Goal: Task Accomplishment & Management: Manage account settings

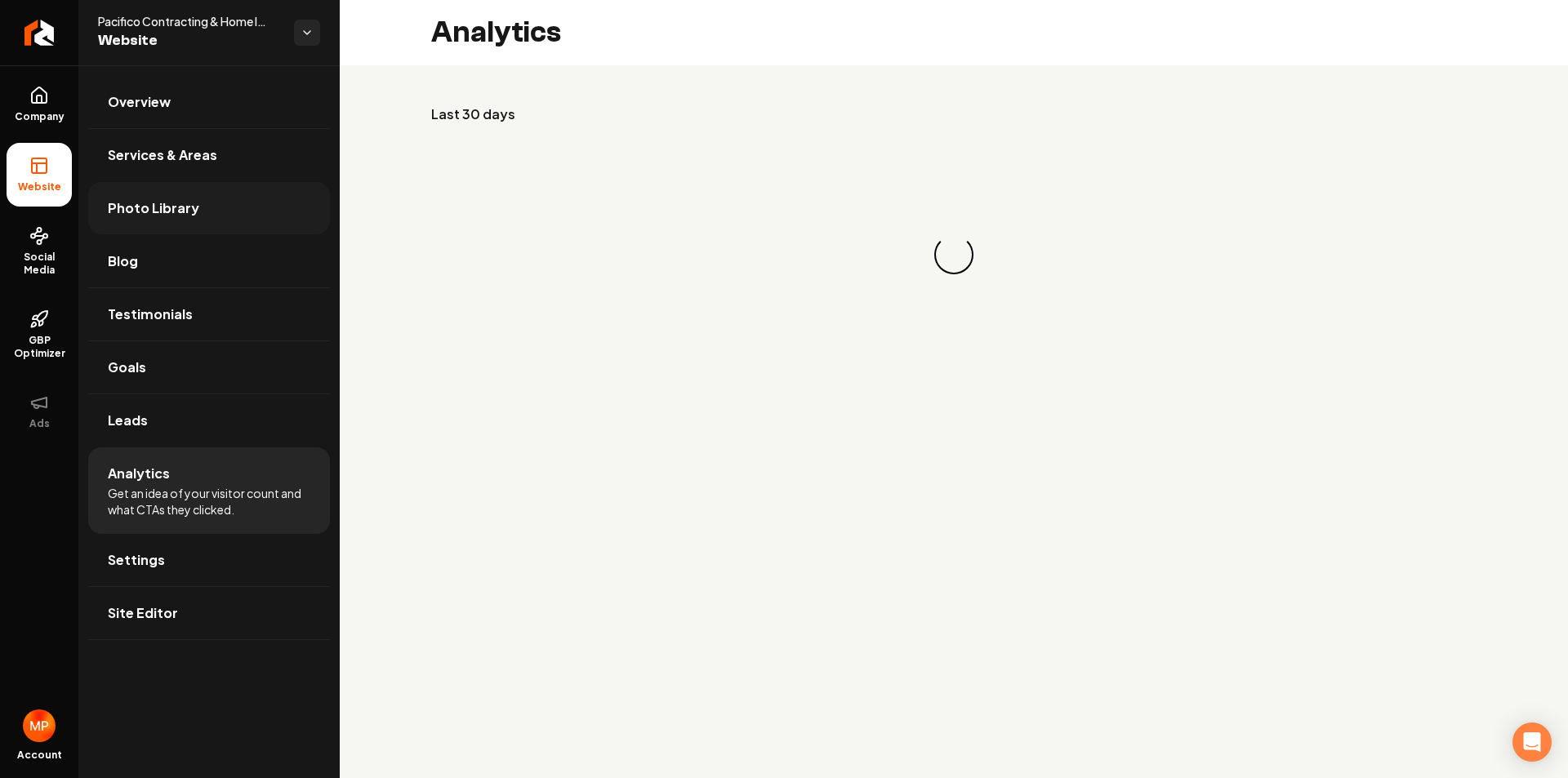
click at [155, 212] on span "Photo Library" at bounding box center [153, 208] width 91 height 20
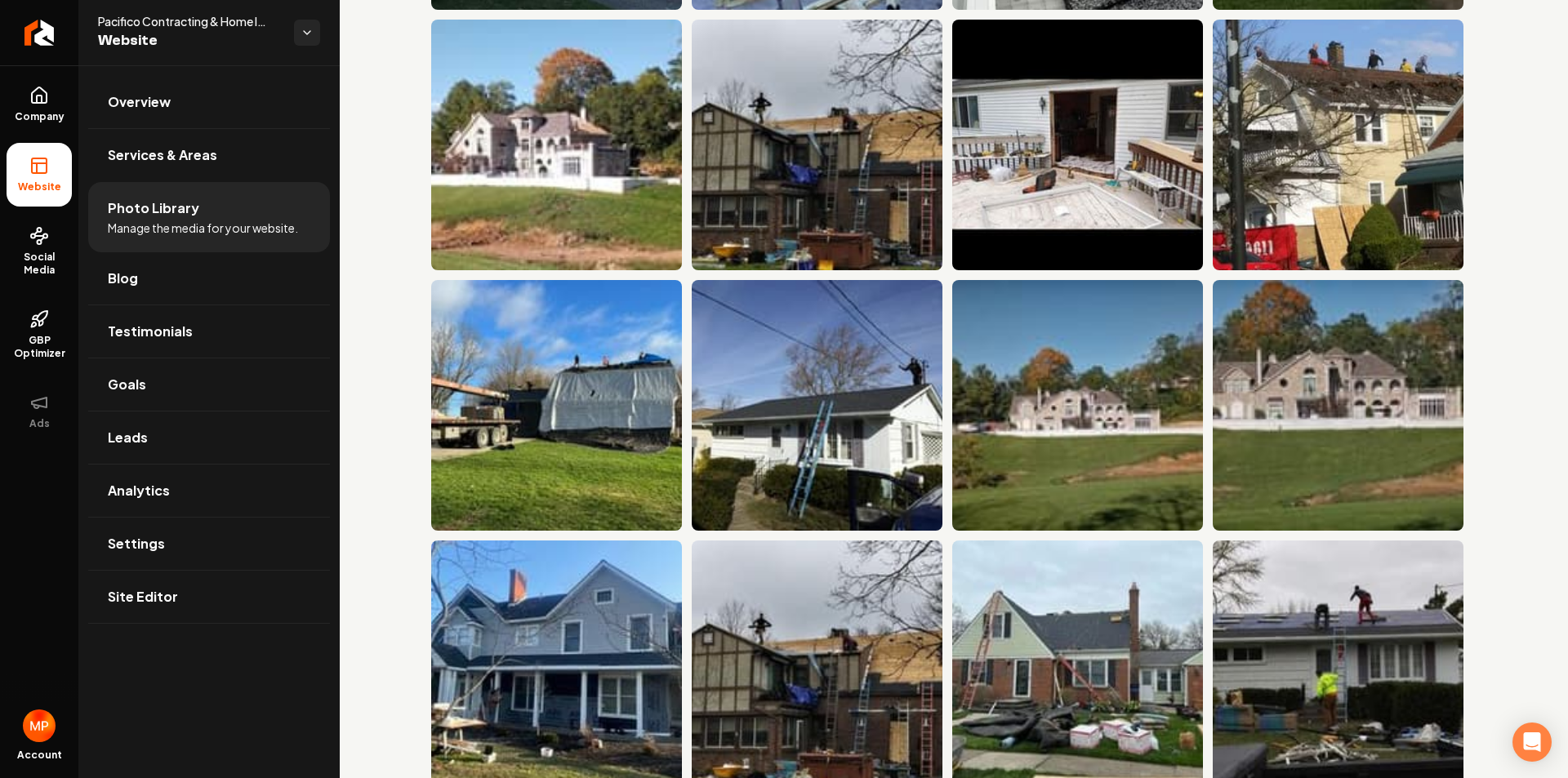
scroll to position [5047, 0]
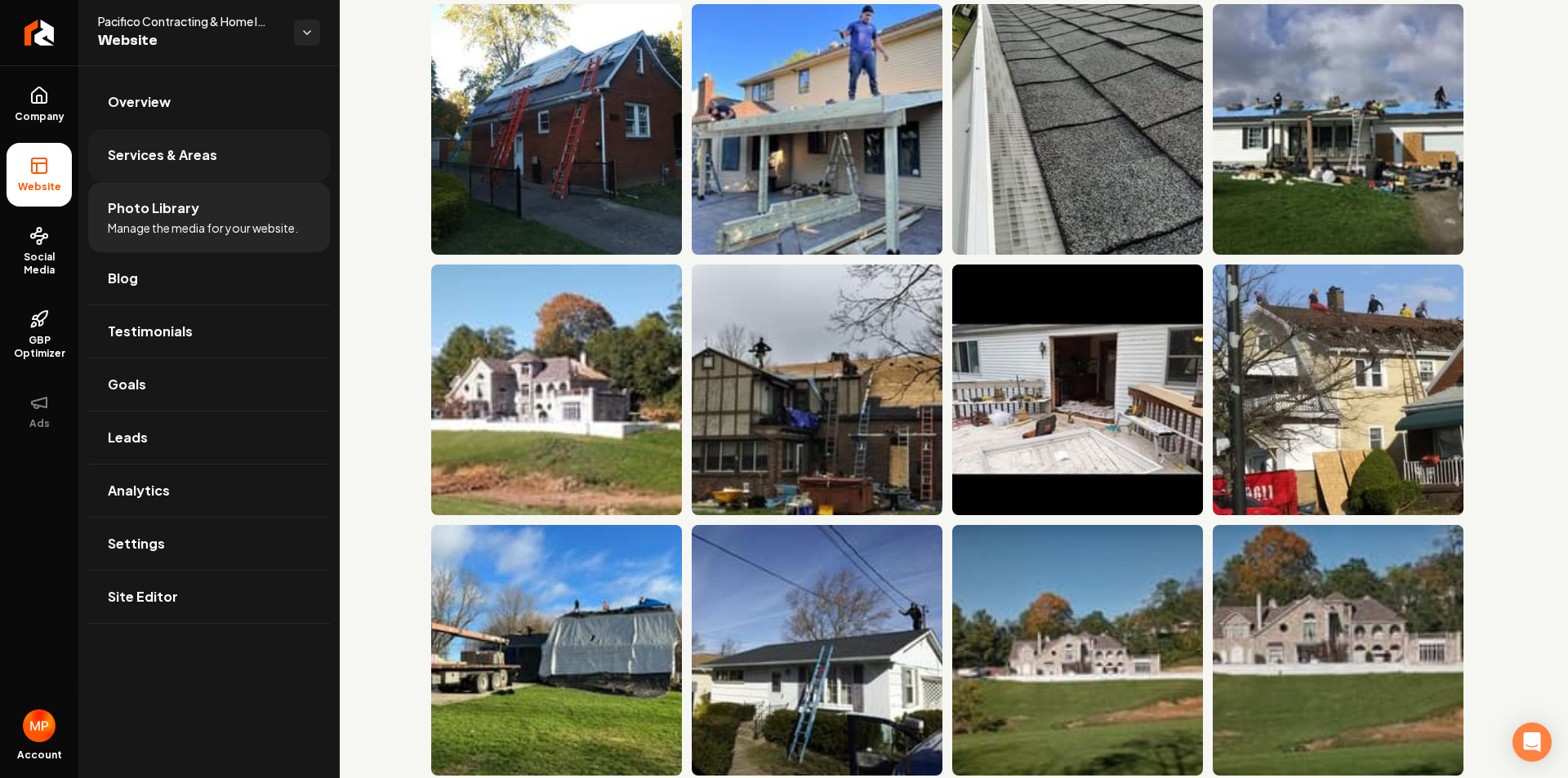
click at [175, 155] on span "Services & Areas" at bounding box center [162, 155] width 109 height 20
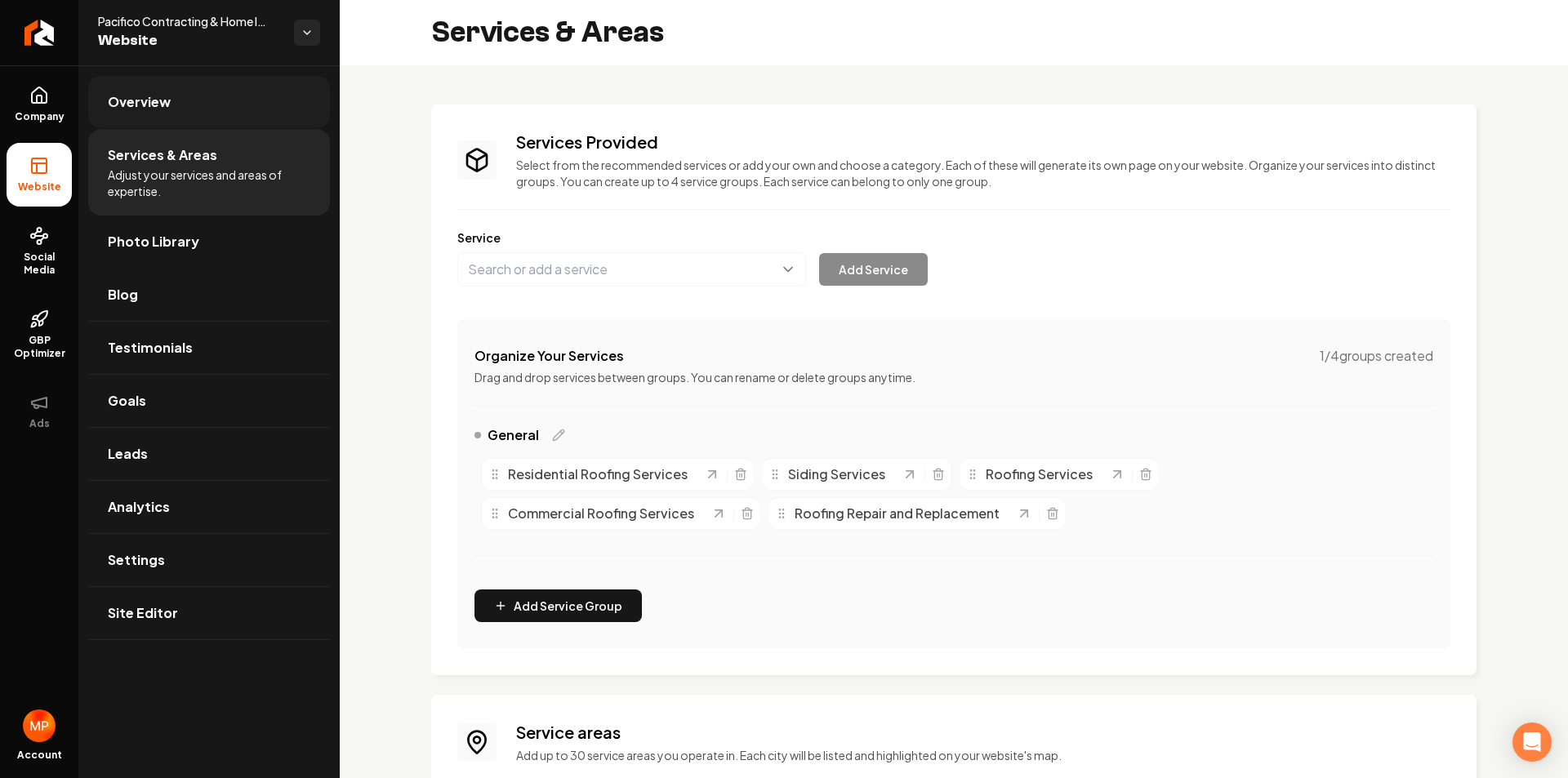
click at [151, 100] on span "Overview" at bounding box center [139, 102] width 63 height 20
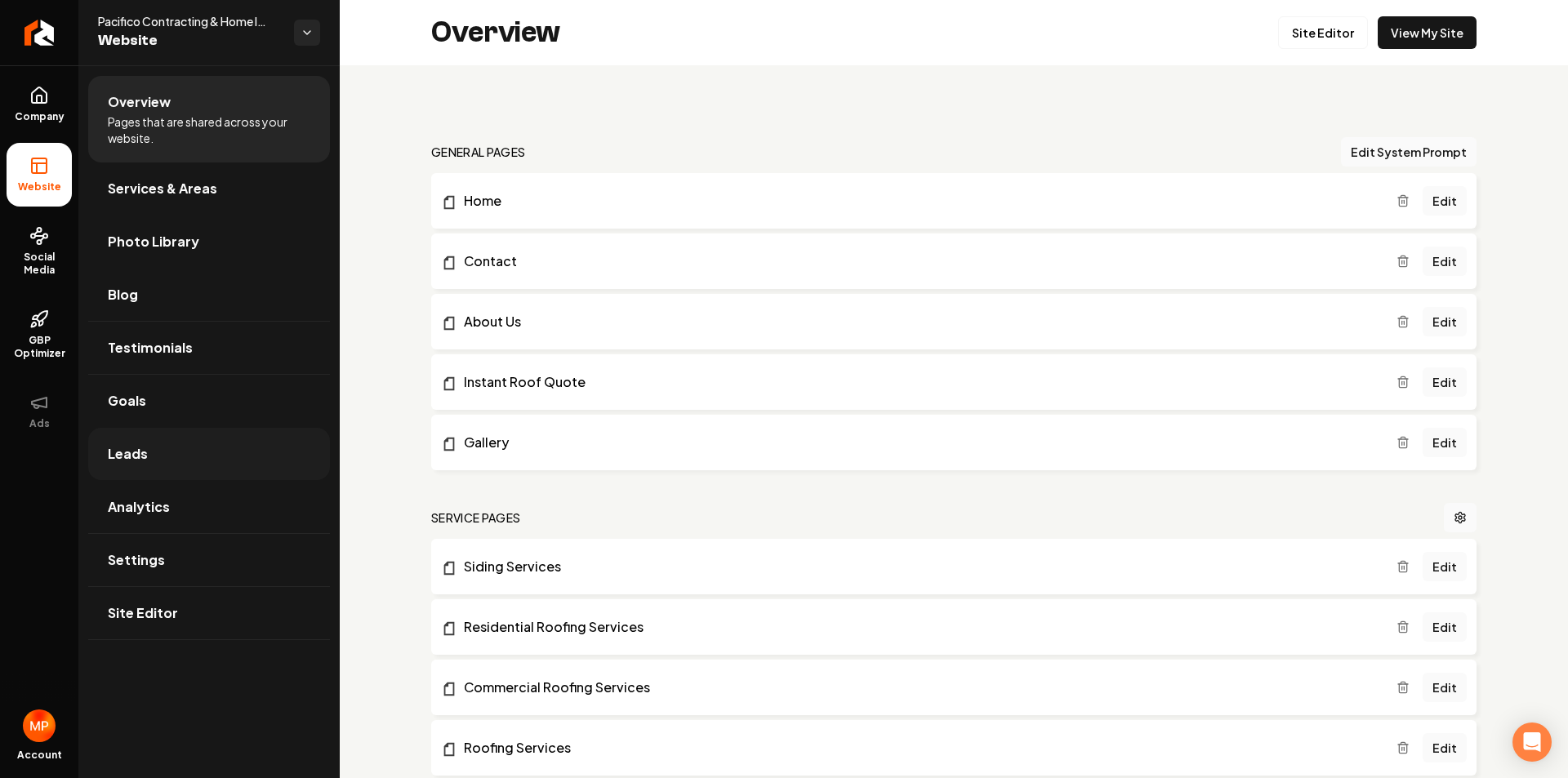
click at [161, 450] on link "Leads" at bounding box center [208, 453] width 242 height 52
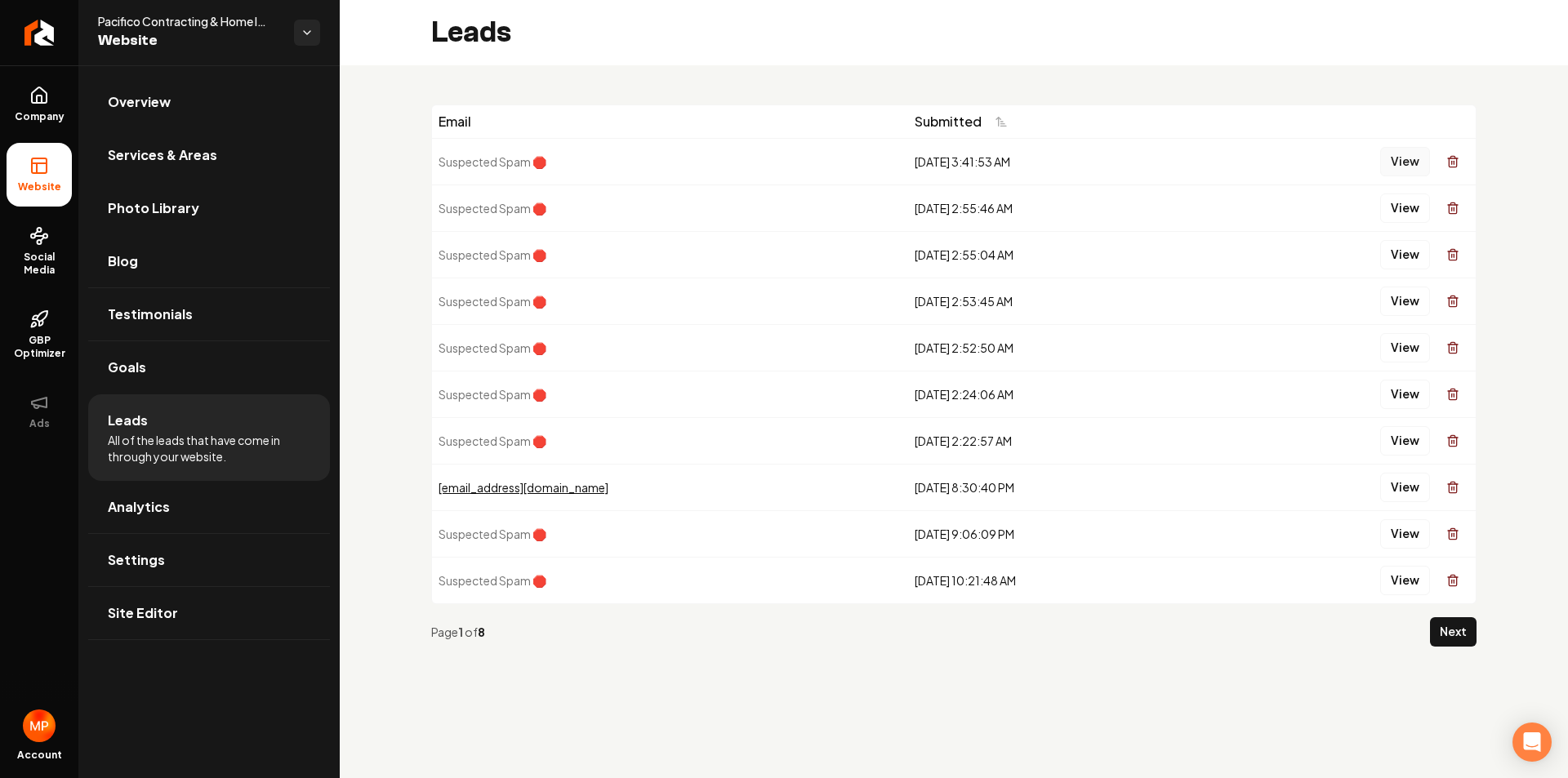
click at [1410, 162] on button "View" at bounding box center [1405, 161] width 50 height 29
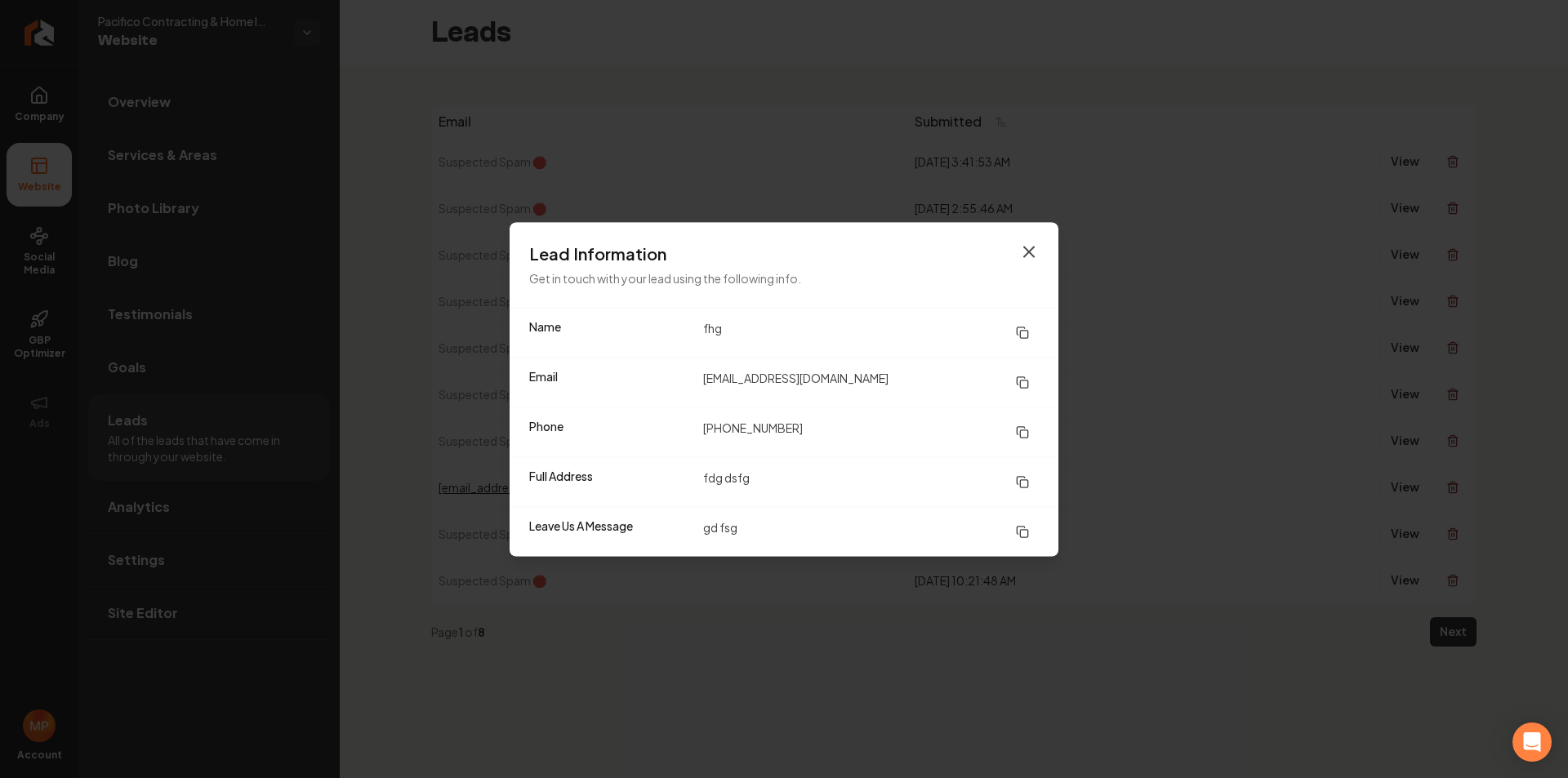
click at [1031, 250] on icon "button" at bounding box center [1029, 251] width 20 height 20
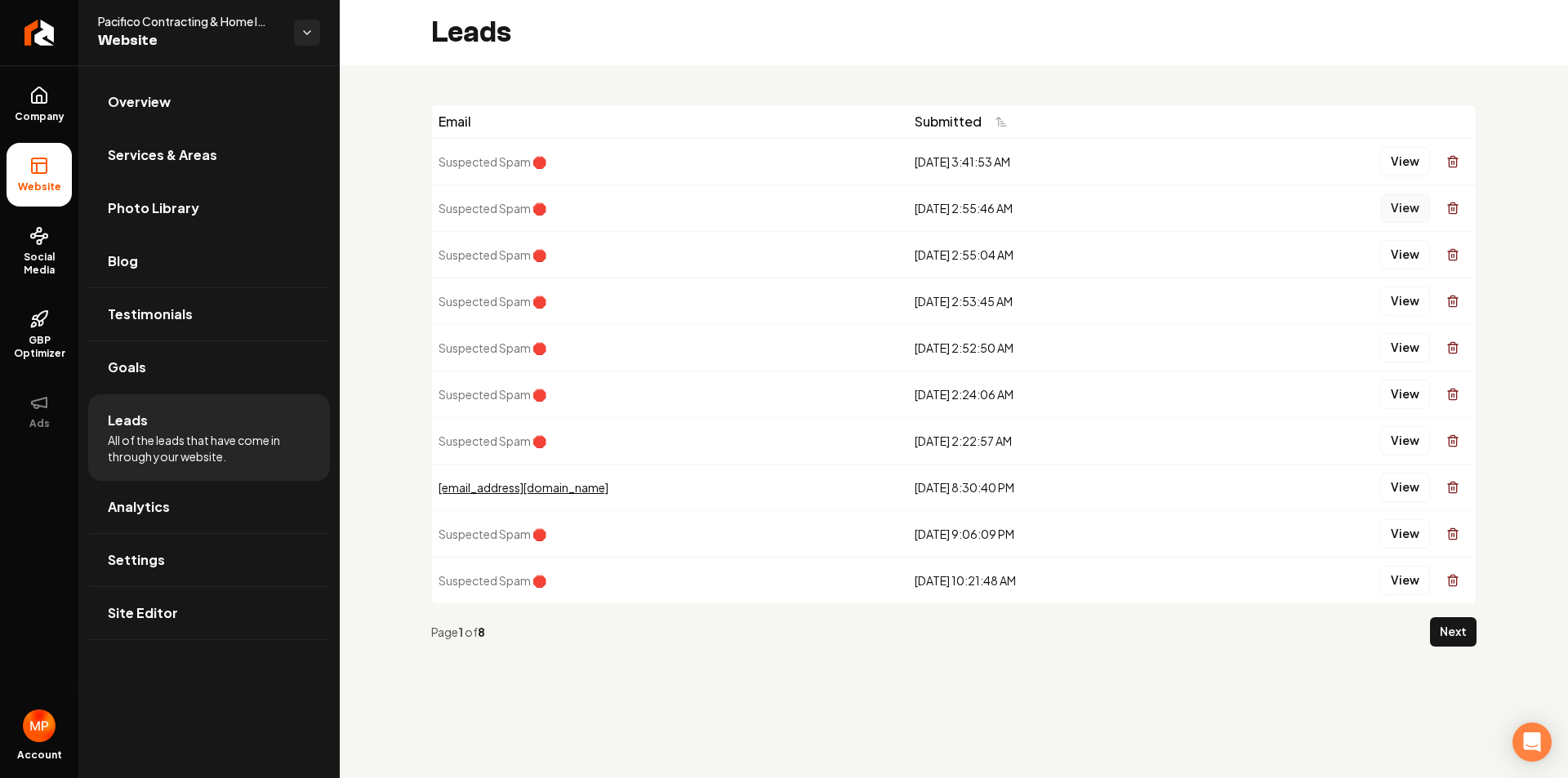
click at [1404, 208] on button "View" at bounding box center [1405, 208] width 50 height 29
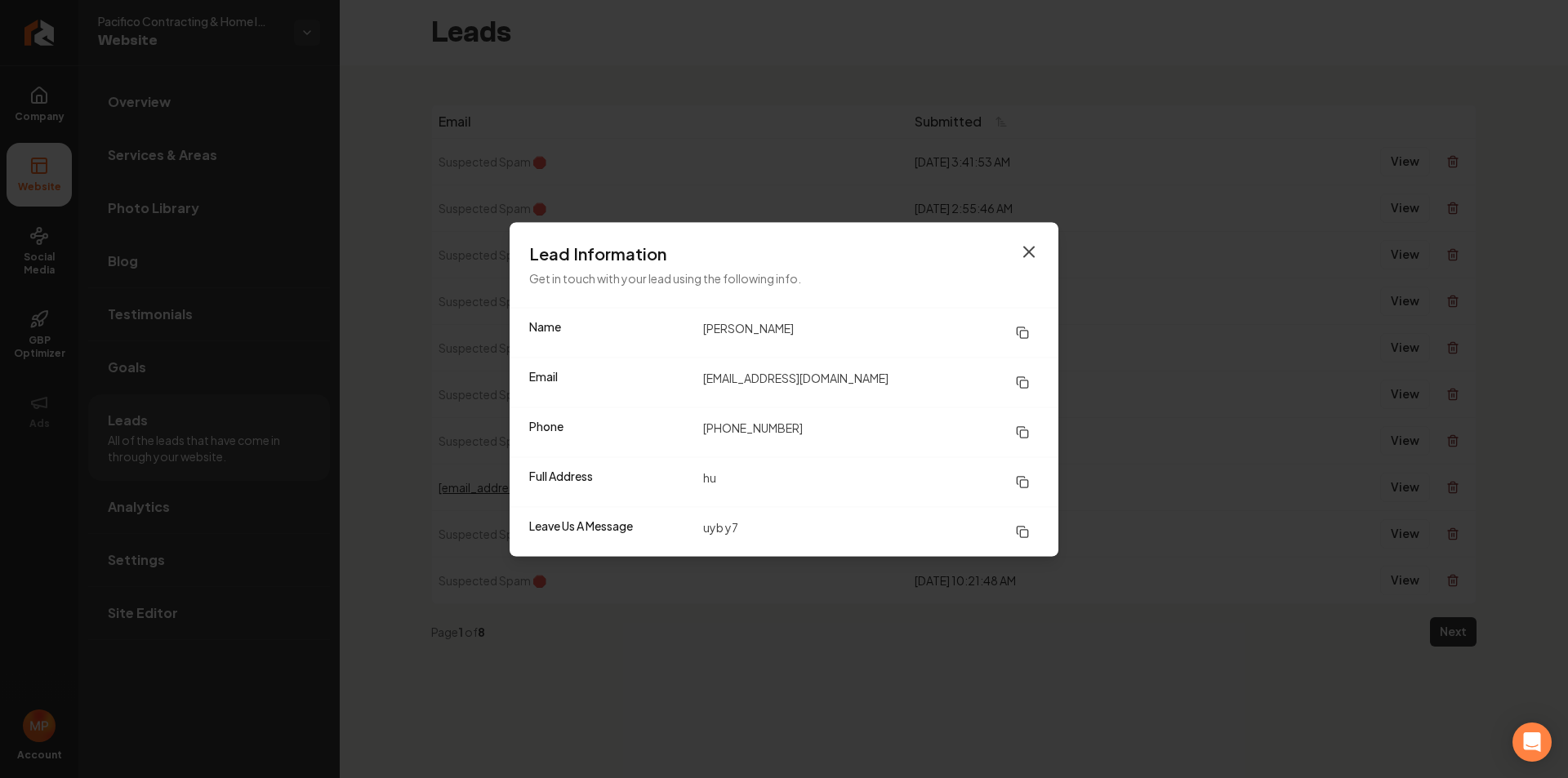
click at [1024, 248] on icon "button" at bounding box center [1028, 251] width 9 height 9
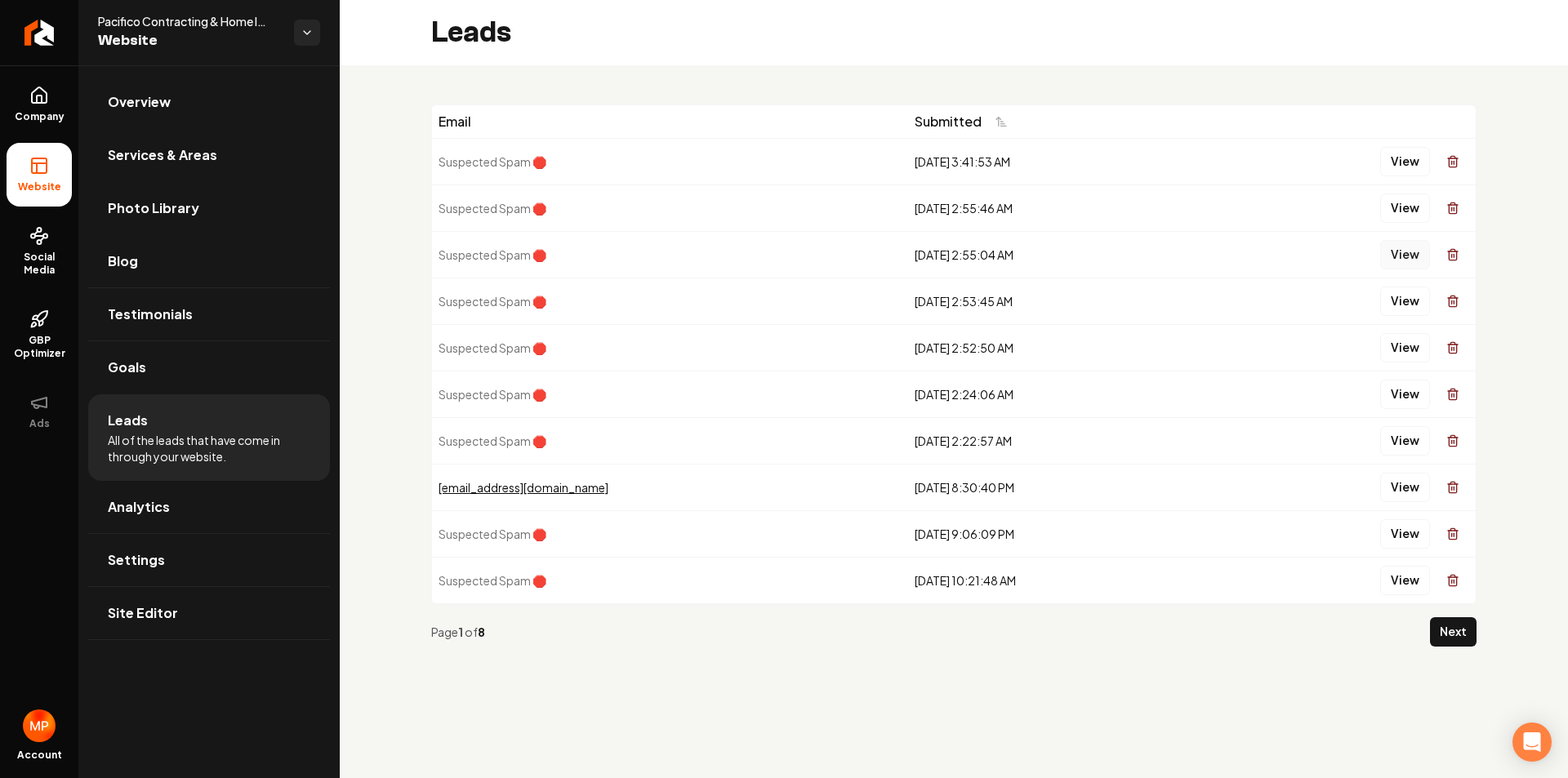
click at [1411, 250] on button "View" at bounding box center [1405, 254] width 50 height 29
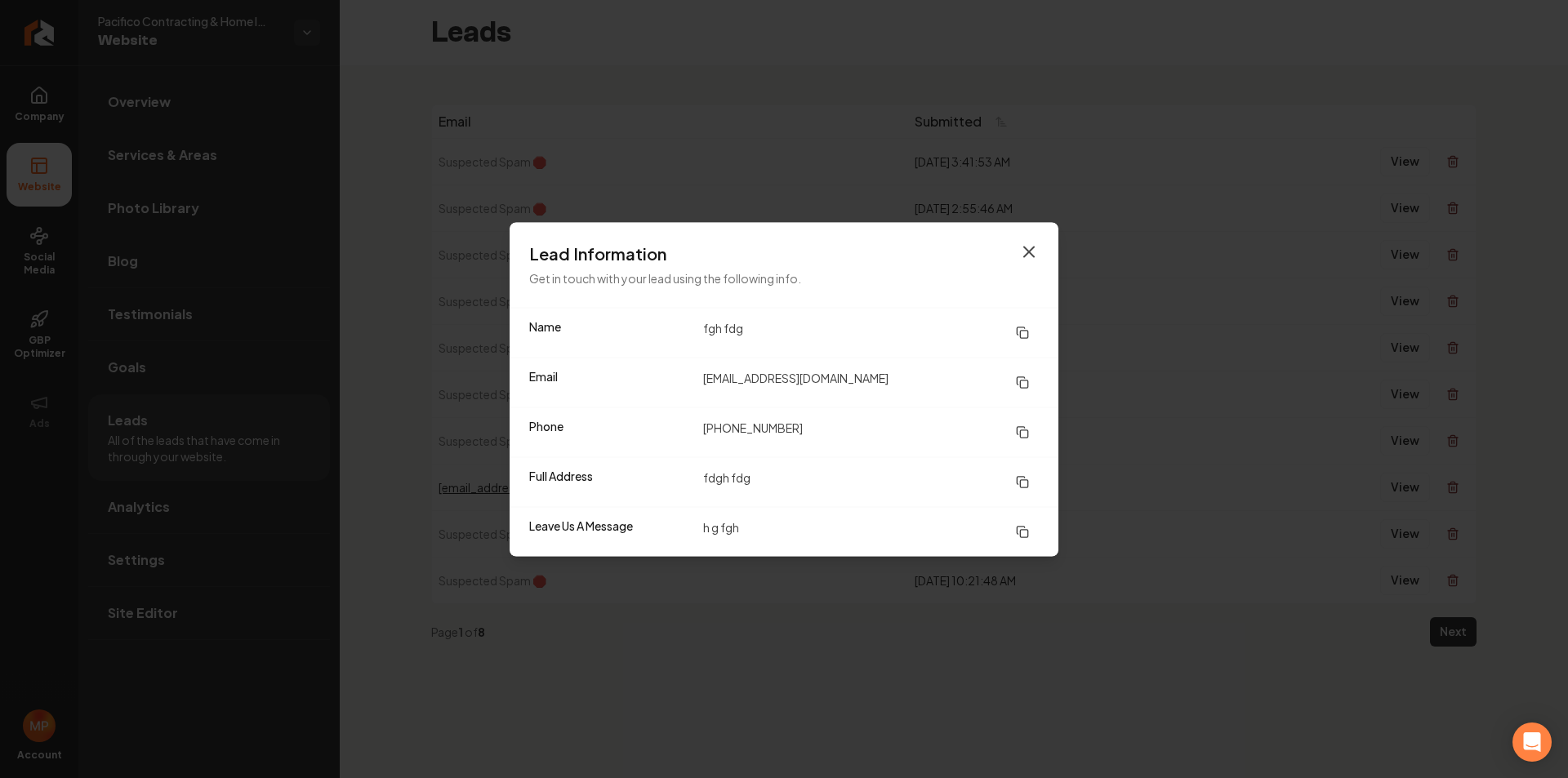
click at [1036, 251] on icon "button" at bounding box center [1029, 251] width 20 height 20
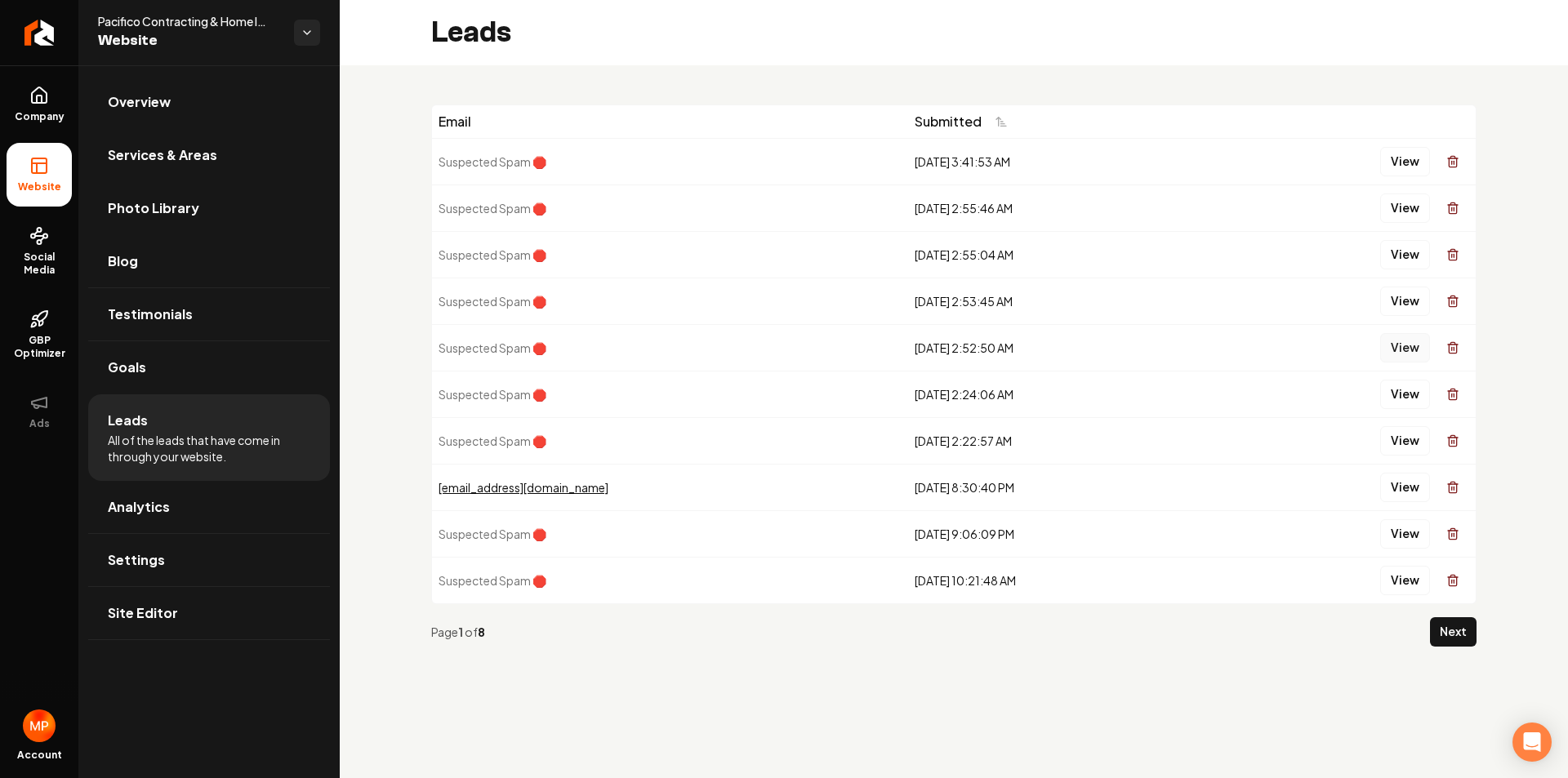
click at [1407, 342] on button "View" at bounding box center [1405, 348] width 50 height 29
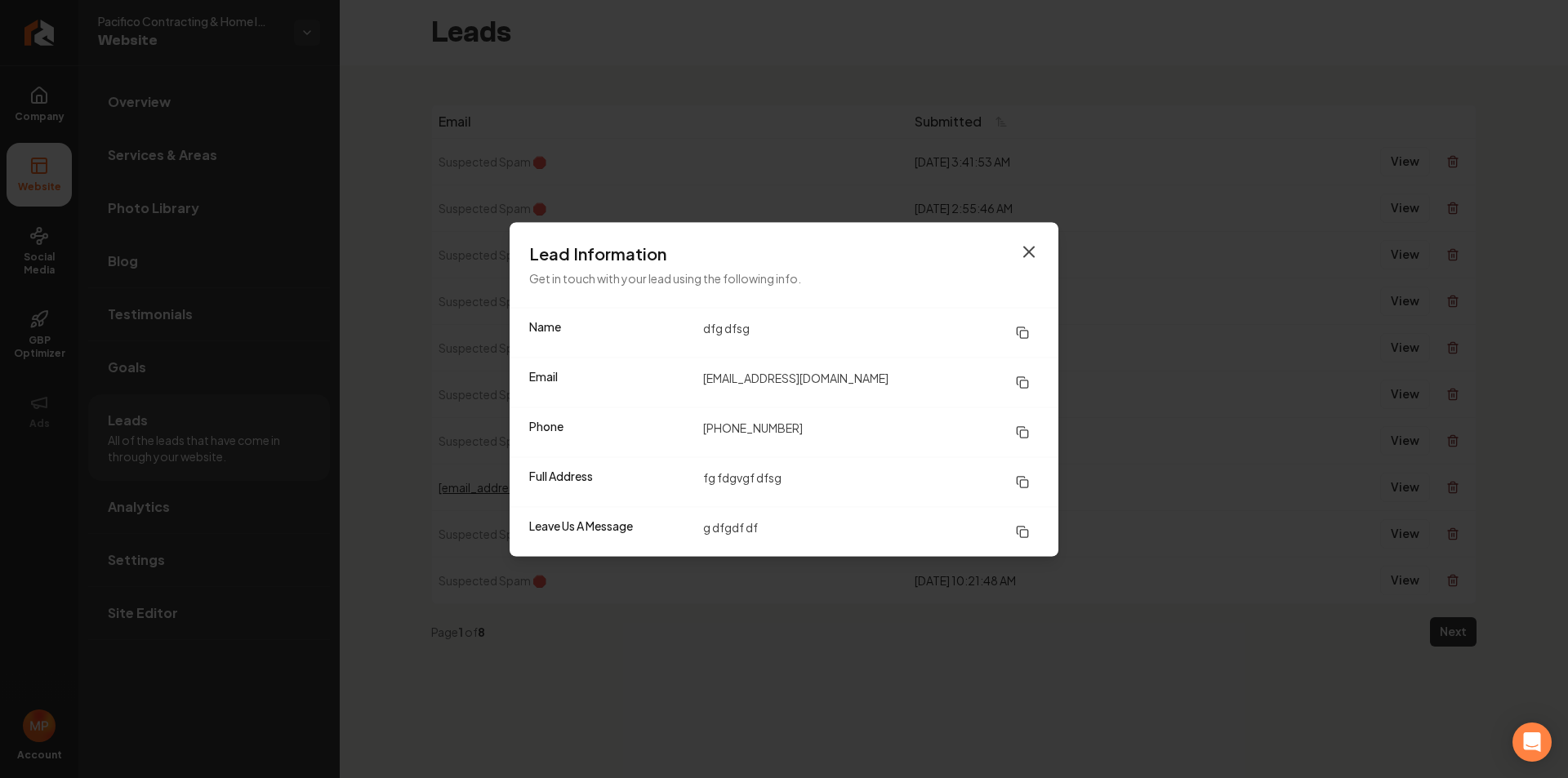
click at [1031, 249] on icon "button" at bounding box center [1028, 251] width 9 height 9
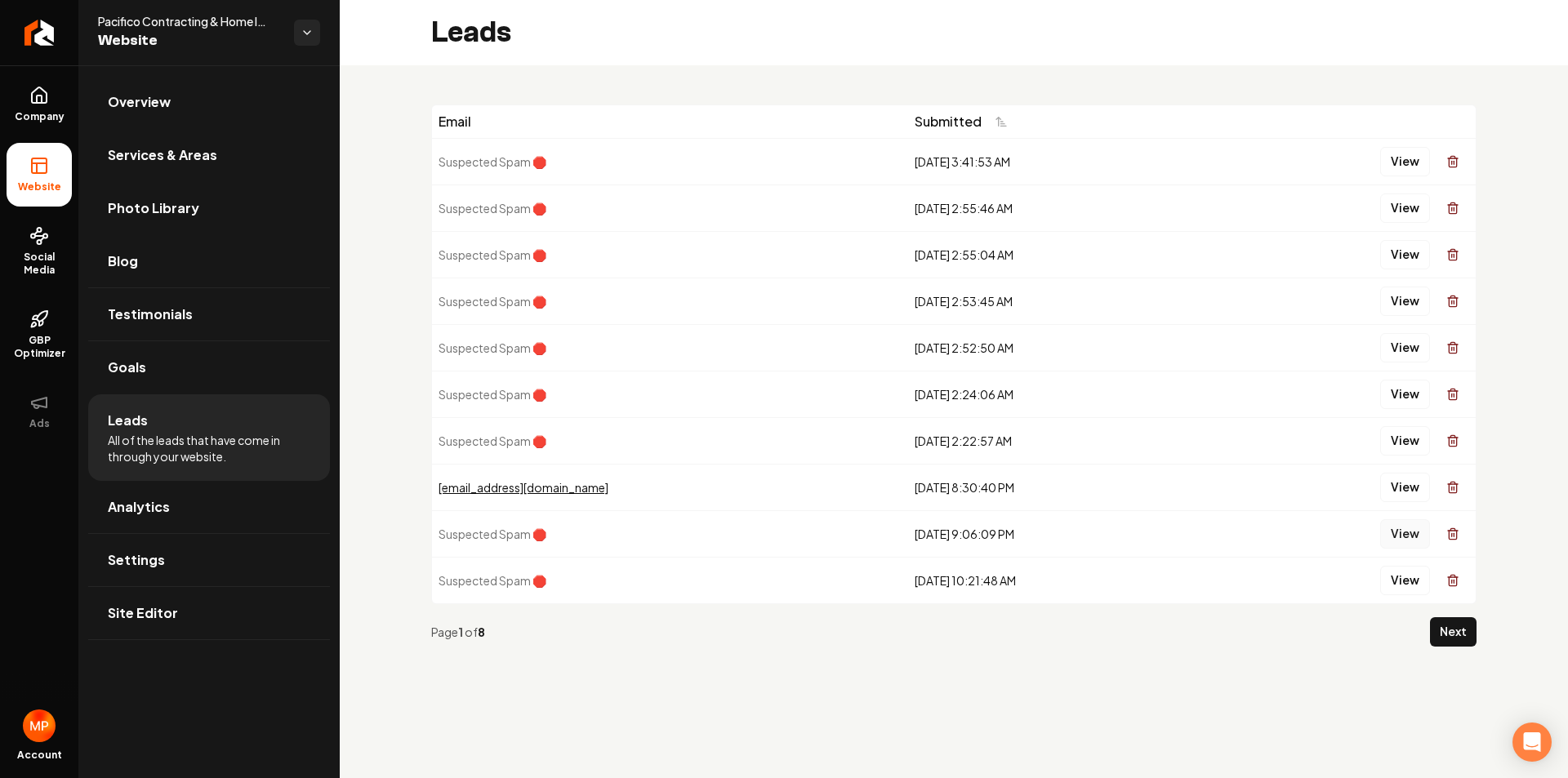
click at [1395, 529] on button "View" at bounding box center [1405, 534] width 50 height 29
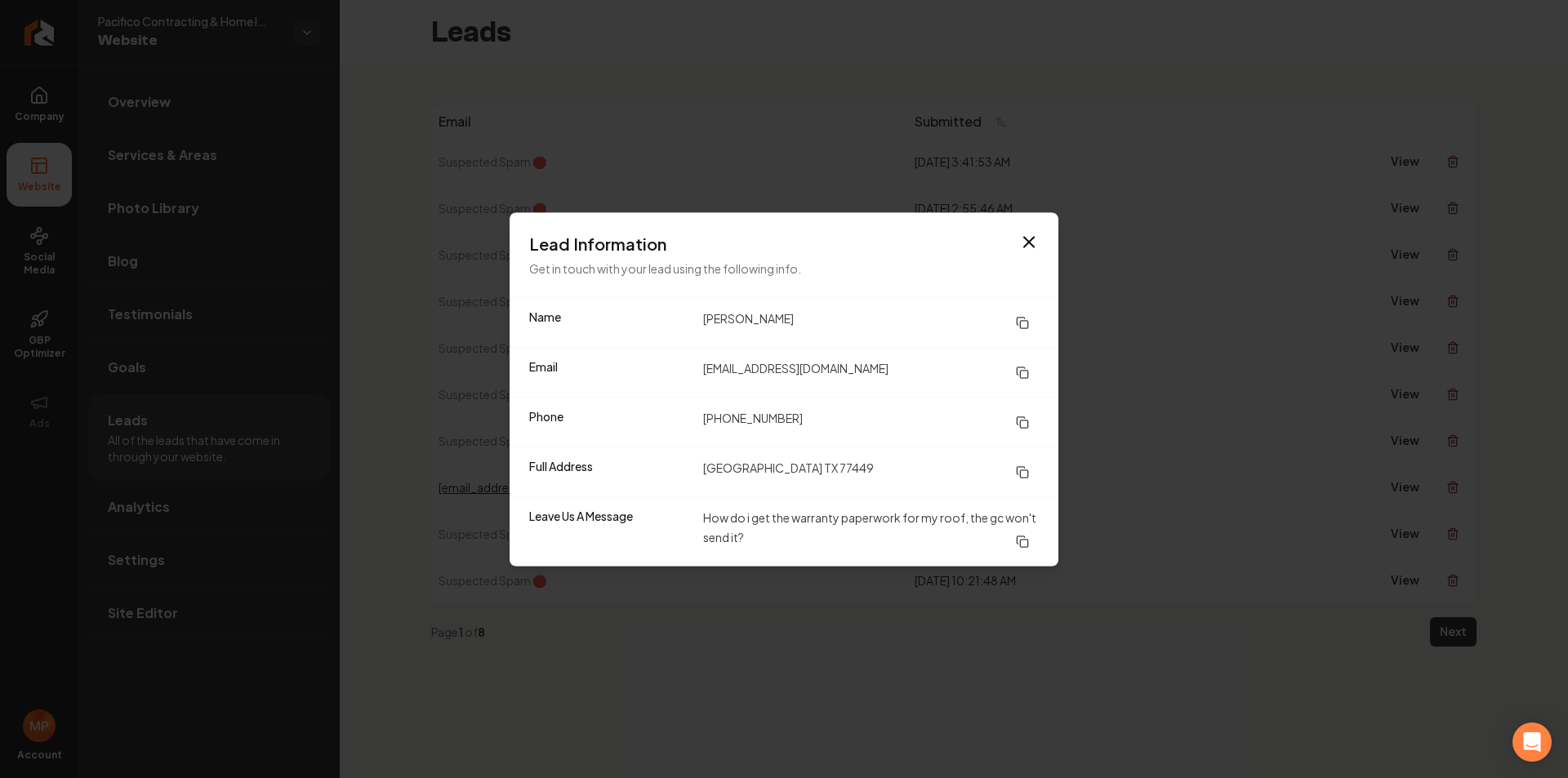
click at [1039, 233] on div "Lead Information Get in touch with your lead using the following info." at bounding box center [784, 254] width 549 height 85
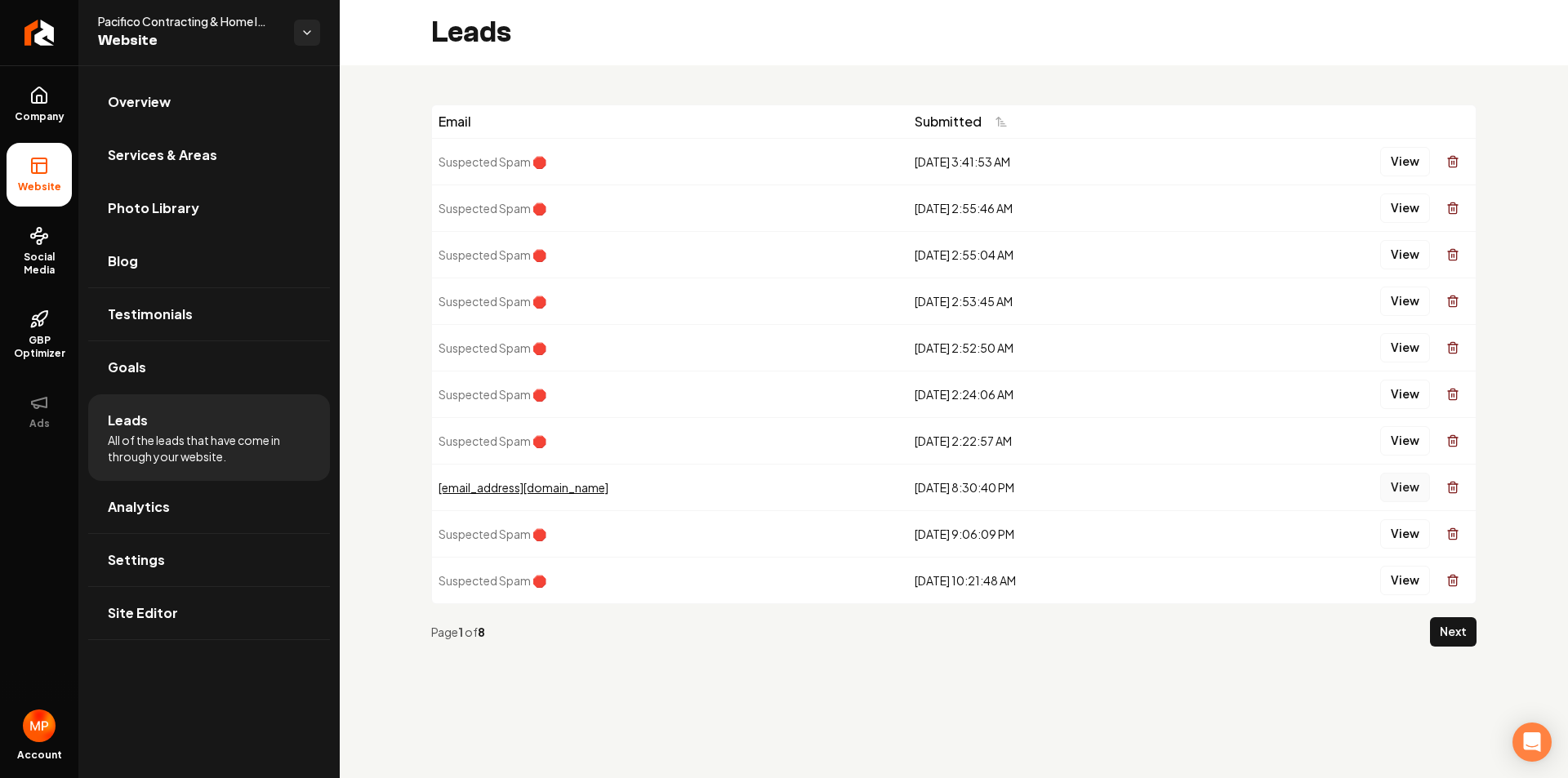
click at [1404, 488] on button "View" at bounding box center [1405, 487] width 50 height 29
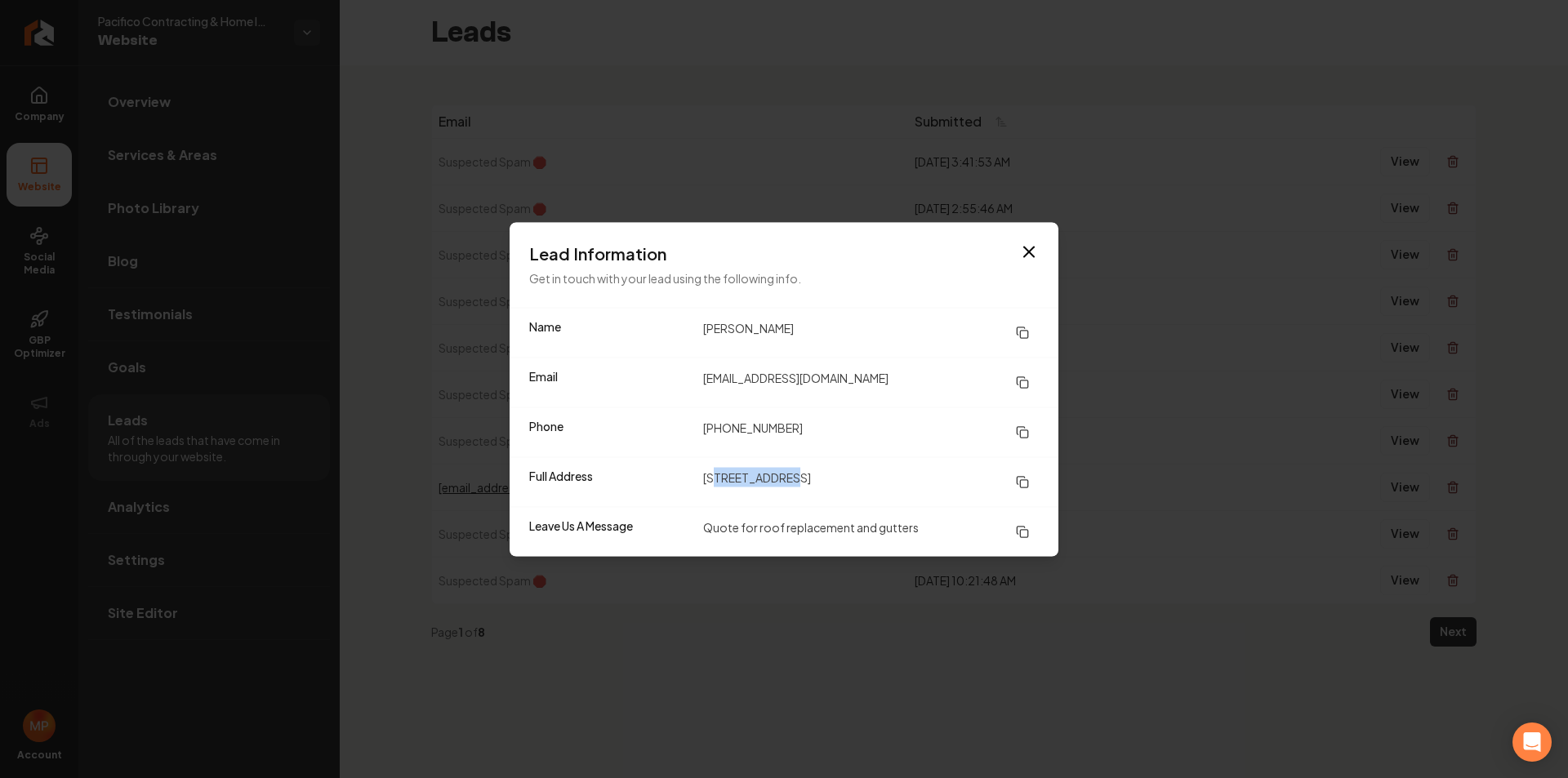
drag, startPoint x: 807, startPoint y: 483, endPoint x: 714, endPoint y: 483, distance: 93.0
click at [714, 483] on dd "[STREET_ADDRESS]" at bounding box center [871, 482] width 336 height 29
click at [1026, 249] on icon "button" at bounding box center [1028, 251] width 9 height 9
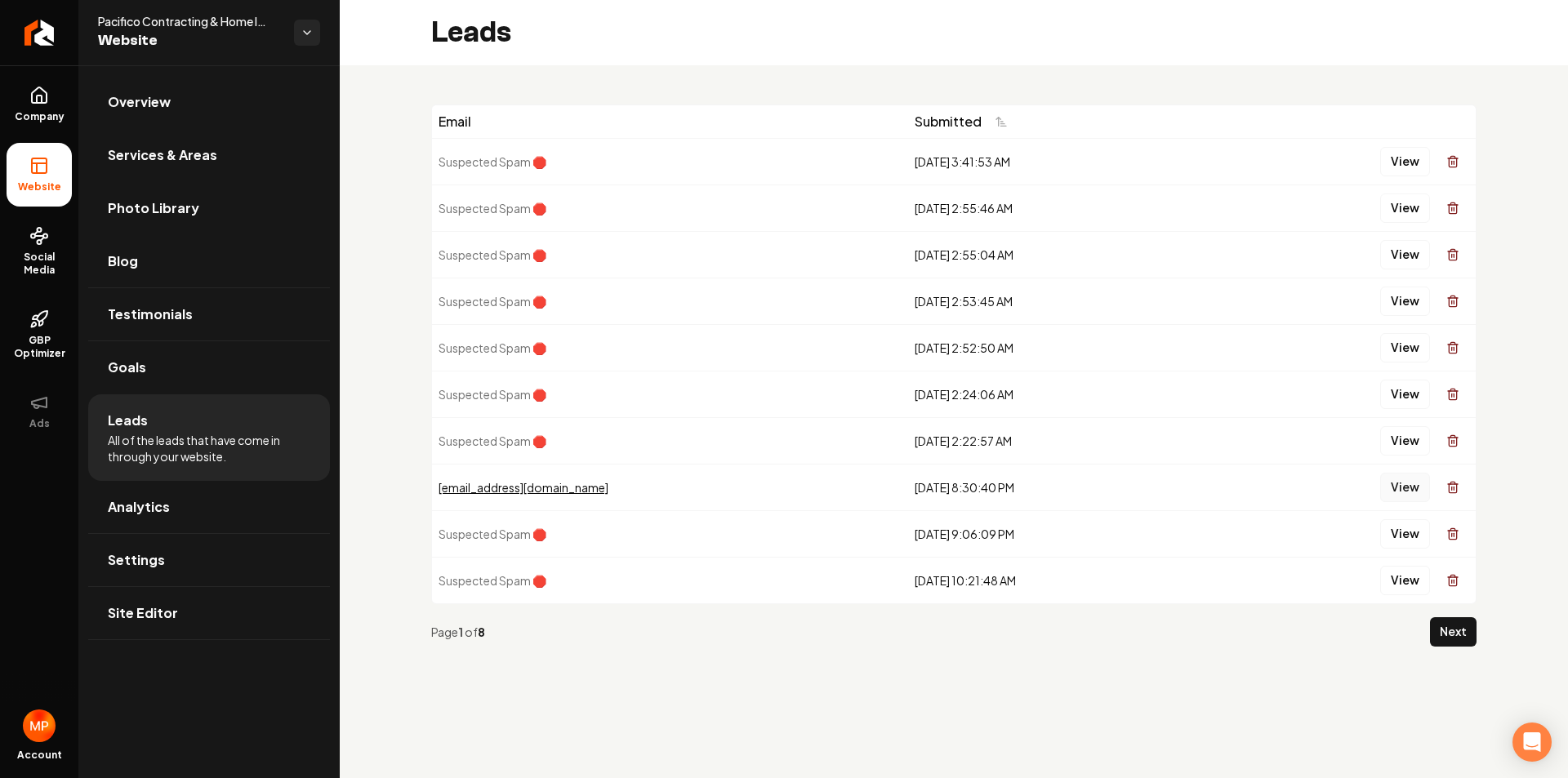
click at [1407, 488] on button "View" at bounding box center [1405, 487] width 50 height 29
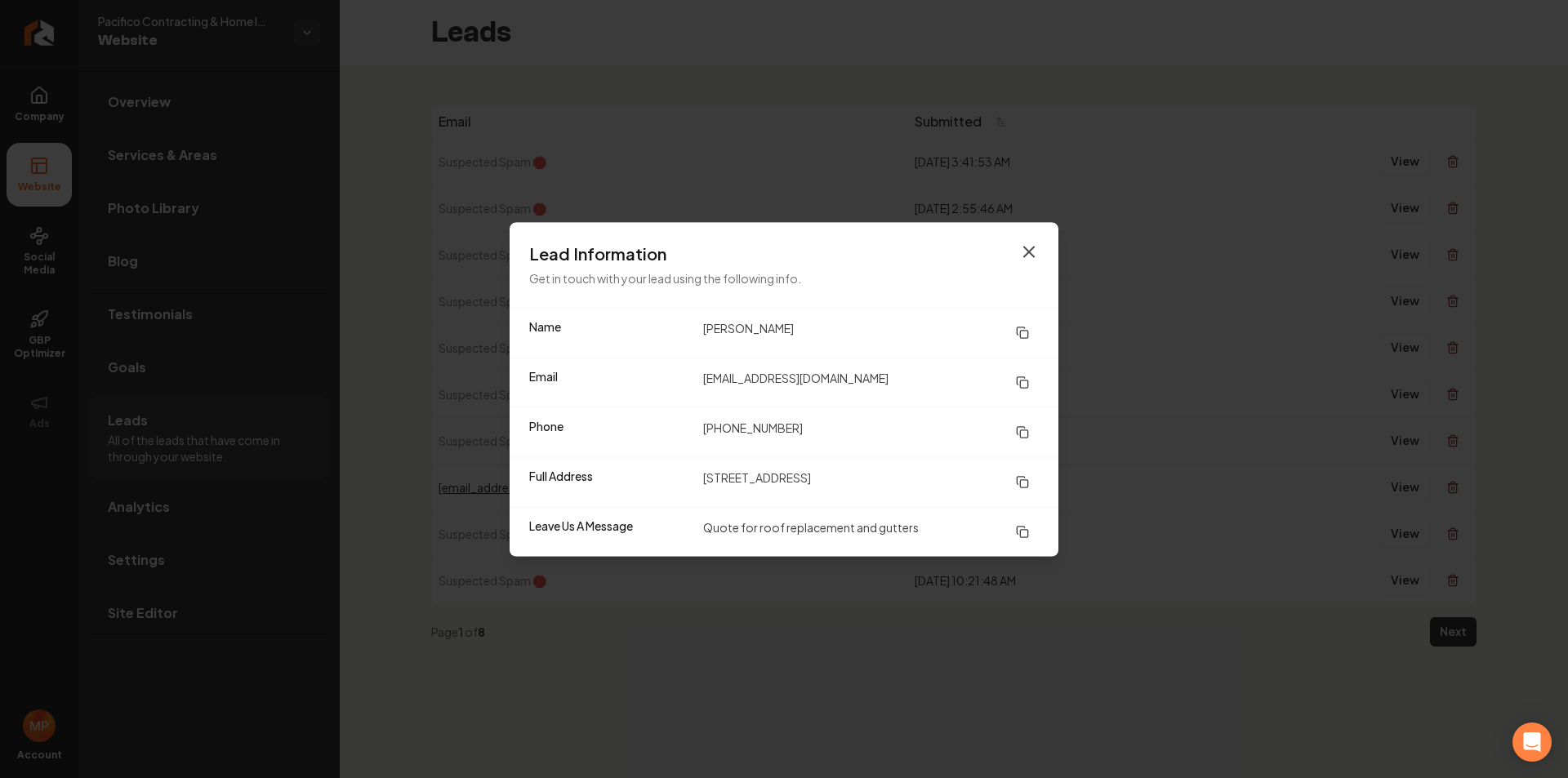
click at [1031, 252] on icon "button" at bounding box center [1029, 251] width 20 height 20
